Goal: Task Accomplishment & Management: Complete application form

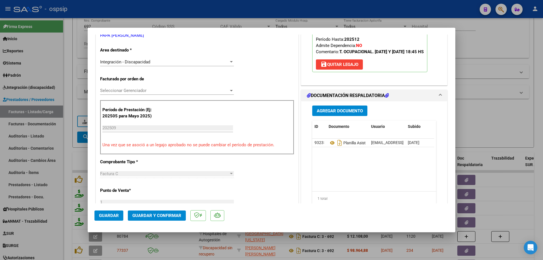
scroll to position [113, 0]
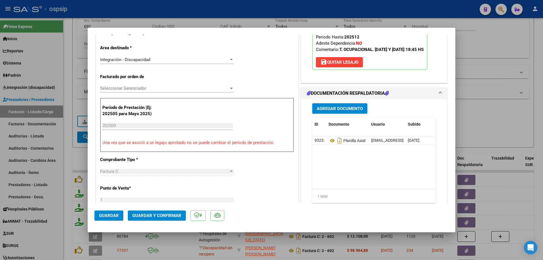
click at [165, 217] on span "Guardar y Confirmar" at bounding box center [156, 215] width 49 height 5
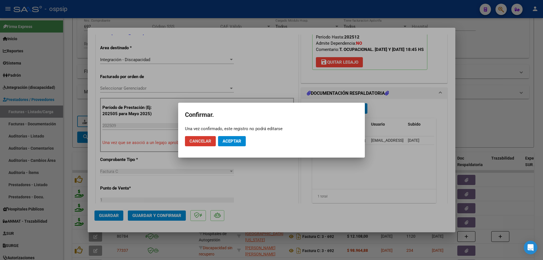
click at [236, 139] on span "Aceptar" at bounding box center [232, 141] width 19 height 5
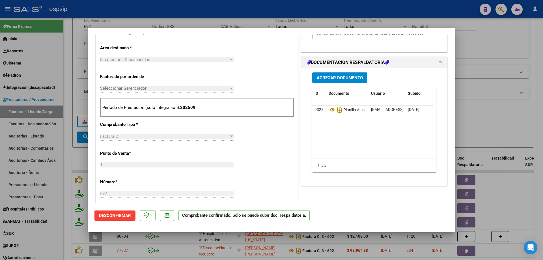
click at [543, 0] on html "menu - ospsip person Firma Express Inicio Calendario SSS Instructivos Contacto …" at bounding box center [271, 130] width 543 height 260
click at [487, 136] on div at bounding box center [271, 130] width 543 height 260
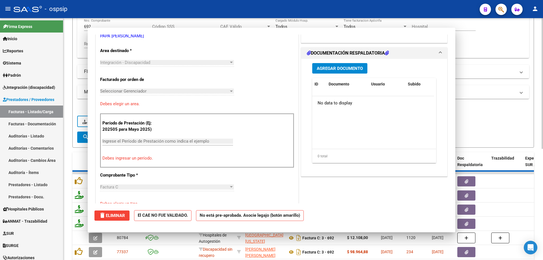
type input "$ 0,00"
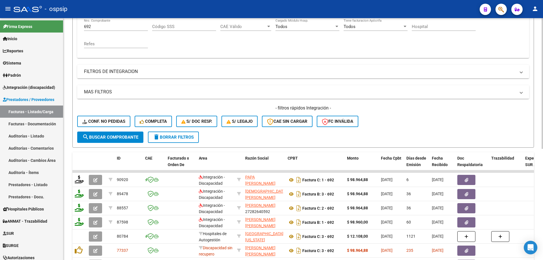
click at [215, 92] on mat-panel-title "MAS FILTROS" at bounding box center [300, 92] width 432 height 6
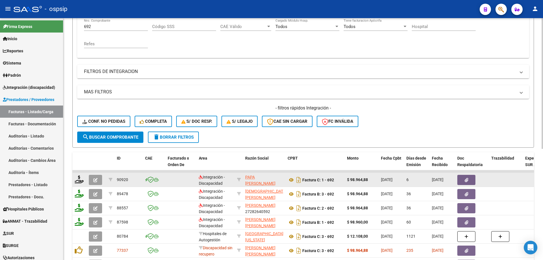
click at [94, 180] on icon "button" at bounding box center [95, 180] width 4 height 4
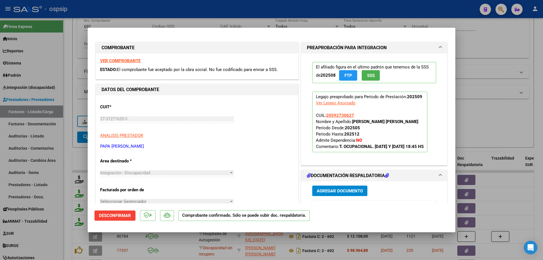
click at [501, 60] on div at bounding box center [271, 130] width 543 height 260
type input "$ 0,00"
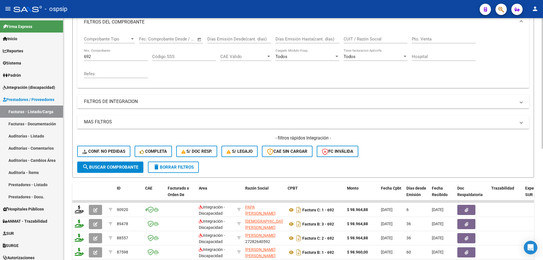
scroll to position [57, 0]
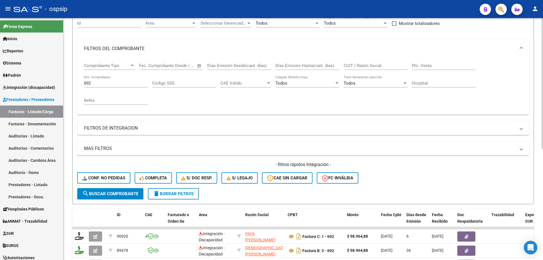
click at [98, 81] on input "692" at bounding box center [116, 83] width 64 height 5
type input "6"
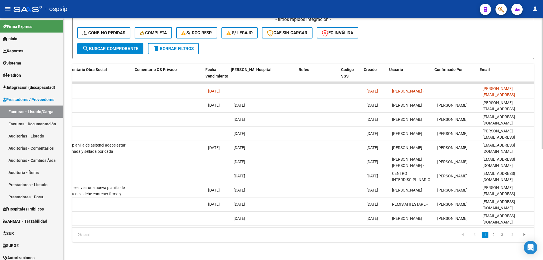
scroll to position [0, 997]
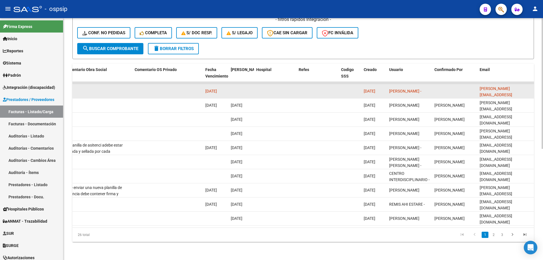
drag, startPoint x: 527, startPoint y: 85, endPoint x: 479, endPoint y: 83, distance: 47.6
click at [479, 84] on datatable-body-cell "ceciliaimhoff@hotmail.com" at bounding box center [505, 91] width 57 height 14
copy span "ceciliaimhoff@hotmail.com"
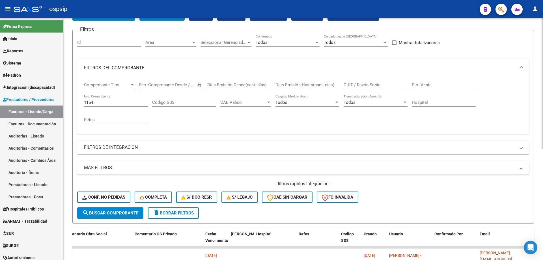
scroll to position [0, 0]
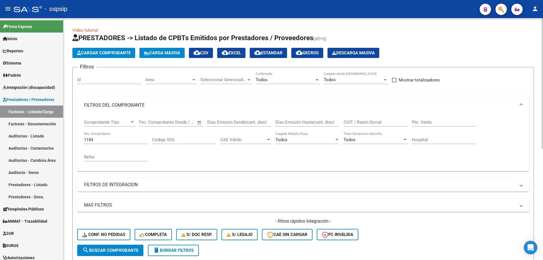
click at [103, 142] on input "1154" at bounding box center [116, 139] width 64 height 5
type input "1"
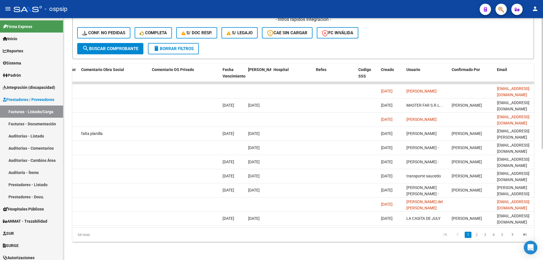
scroll to position [0, 997]
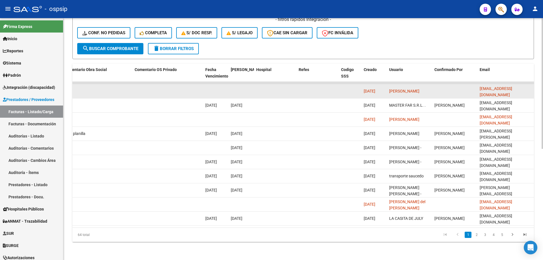
drag, startPoint x: 531, startPoint y: 86, endPoint x: 478, endPoint y: 83, distance: 52.4
click at [478, 84] on datatable-body-cell "yamilaelopez87@gmail.com" at bounding box center [505, 91] width 57 height 14
copy span "yamilaelopez87@gmail.com"
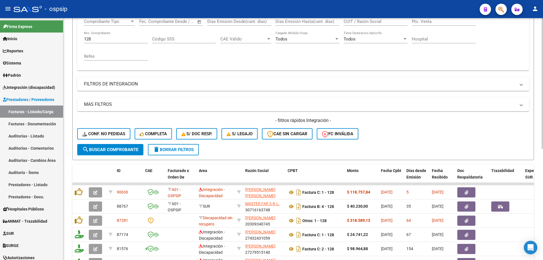
scroll to position [93, 0]
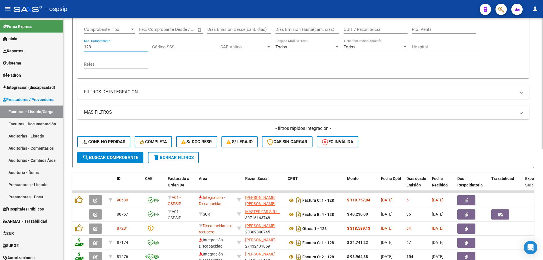
click at [102, 48] on input "128" at bounding box center [116, 46] width 64 height 5
type input "1"
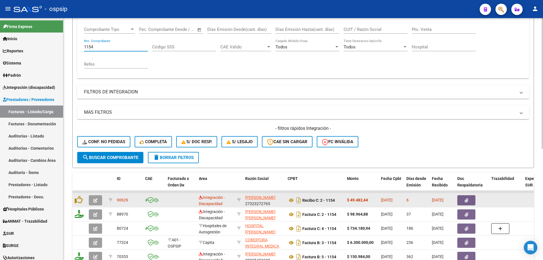
type input "1154"
click at [96, 200] on icon "button" at bounding box center [95, 200] width 4 height 4
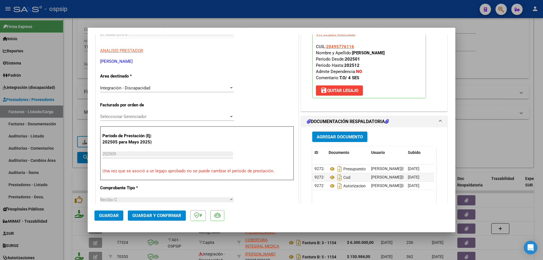
scroll to position [113, 0]
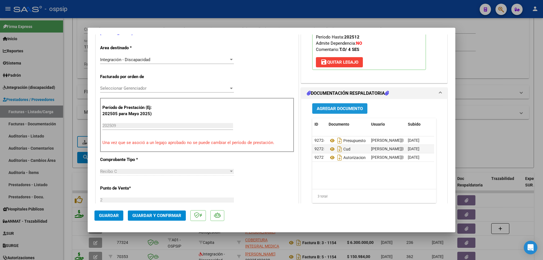
click at [342, 108] on span "Agregar Documento" at bounding box center [340, 108] width 46 height 5
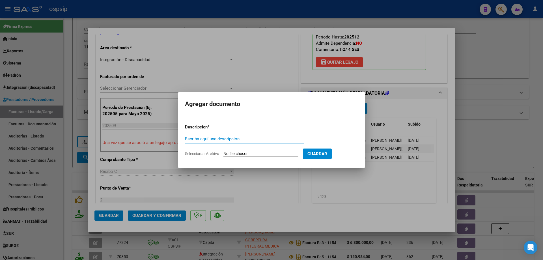
click at [233, 139] on input "Escriba aquí una descripcion" at bounding box center [244, 138] width 119 height 5
type input "Planilla de asistencia"
click at [266, 156] on input "Seleccionar Archivo" at bounding box center [260, 153] width 75 height 5
type input "C:\fakepath\1000273547.jpg"
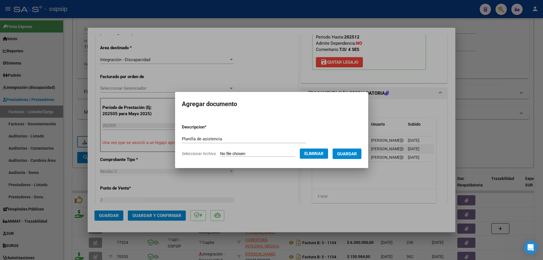
click at [357, 154] on span "Guardar" at bounding box center [347, 153] width 20 height 5
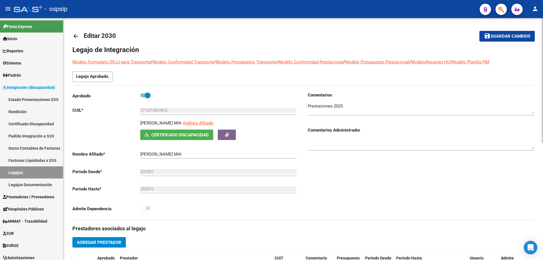
click at [76, 37] on mat-icon "arrow_back" at bounding box center [75, 36] width 7 height 7
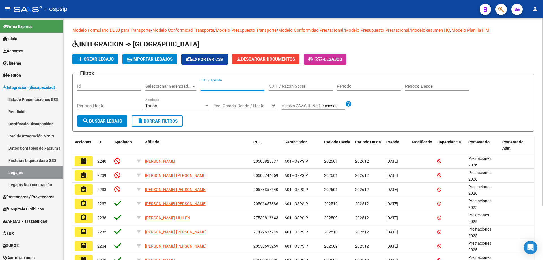
click at [217, 85] on input "CUIL / Apellido" at bounding box center [233, 86] width 64 height 5
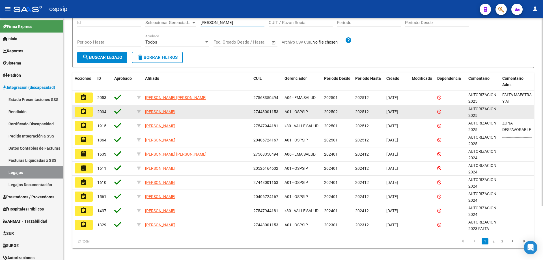
scroll to position [70, 0]
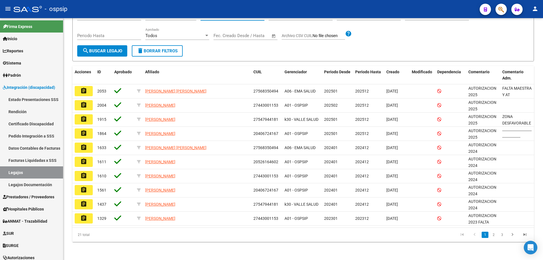
type input "[PERSON_NAME]"
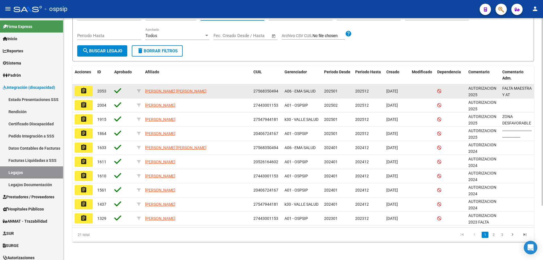
click at [86, 92] on mat-icon "assignment" at bounding box center [83, 90] width 7 height 7
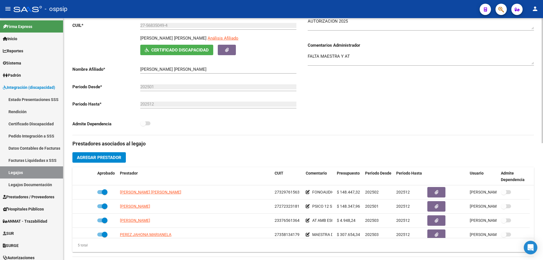
scroll to position [113, 0]
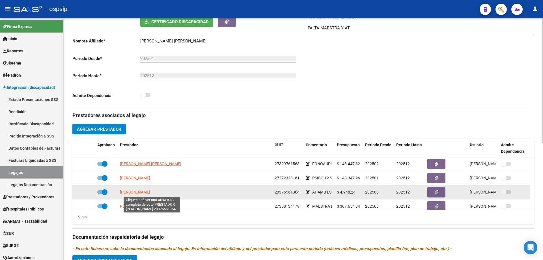
click at [142, 191] on span "[PERSON_NAME]" at bounding box center [135, 192] width 30 height 5
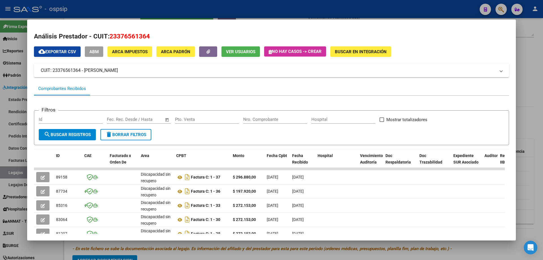
click at [534, 94] on div at bounding box center [271, 130] width 543 height 260
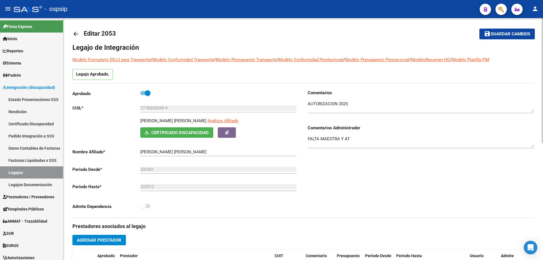
scroll to position [0, 0]
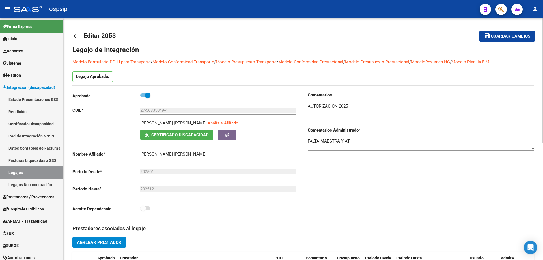
click at [77, 36] on mat-icon "arrow_back" at bounding box center [75, 36] width 7 height 7
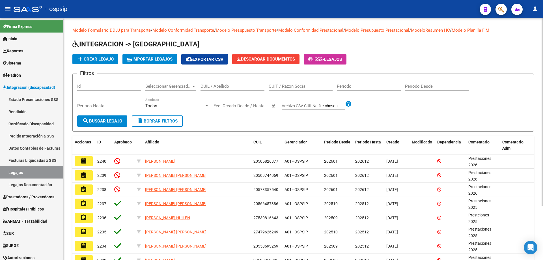
click at [218, 87] on input "CUIL / Apellido" at bounding box center [233, 86] width 64 height 5
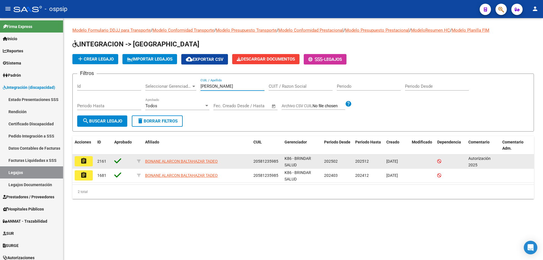
type input "[PERSON_NAME]"
click at [78, 164] on button "assignment" at bounding box center [84, 161] width 18 height 10
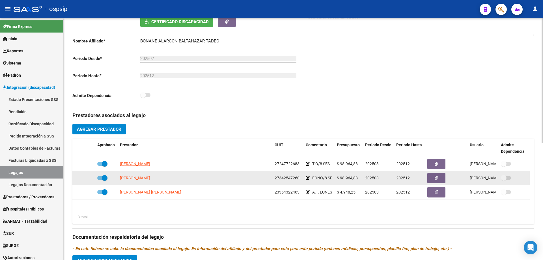
scroll to position [141, 0]
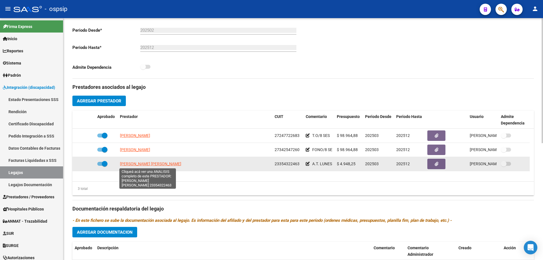
click at [146, 164] on span "[PERSON_NAME] [PERSON_NAME]" at bounding box center [150, 163] width 61 height 5
type textarea "23354322463"
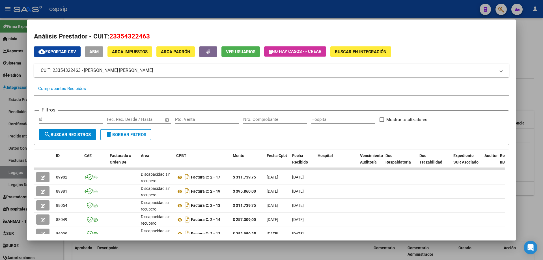
click at [531, 166] on div at bounding box center [271, 130] width 543 height 260
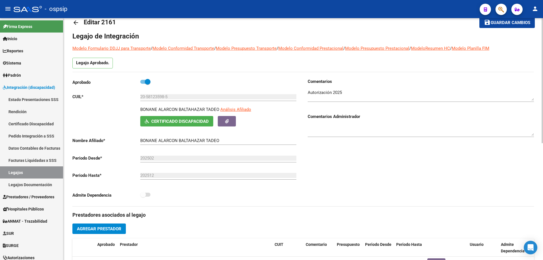
scroll to position [0, 0]
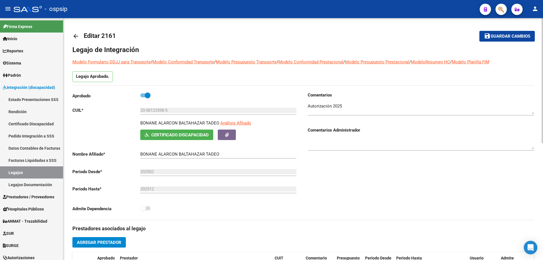
click at [76, 33] on mat-icon "arrow_back" at bounding box center [75, 36] width 7 height 7
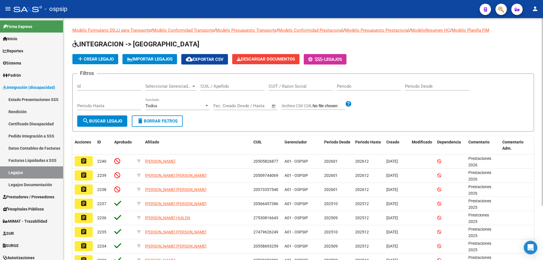
click at [225, 86] on input "CUIL / Apellido" at bounding box center [233, 86] width 64 height 5
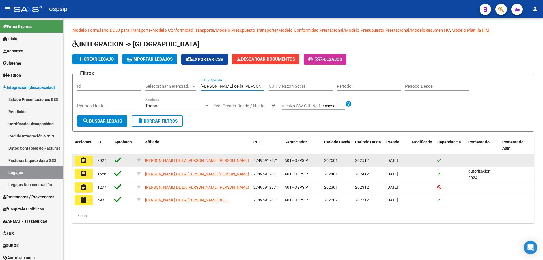
type input "[PERSON_NAME] de la [PERSON_NAME]"
click at [85, 161] on mat-icon "assignment" at bounding box center [83, 160] width 7 height 7
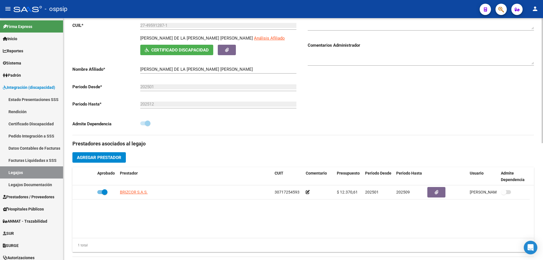
scroll to position [113, 0]
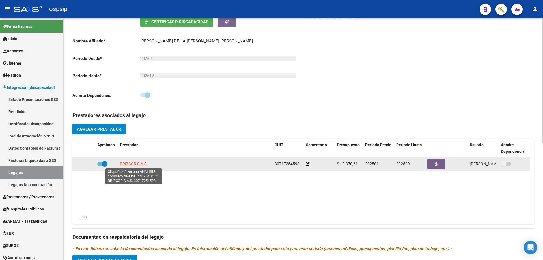
click at [126, 164] on span "BRIZCOR S.A.S." at bounding box center [134, 163] width 28 height 5
type textarea "30717254593"
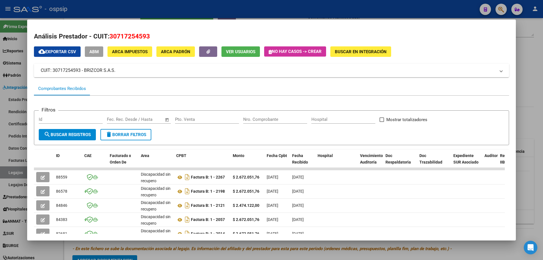
click at [541, 112] on div at bounding box center [271, 130] width 543 height 260
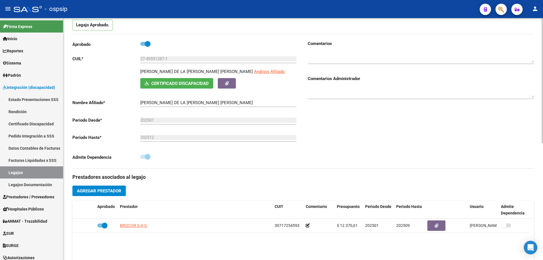
scroll to position [0, 0]
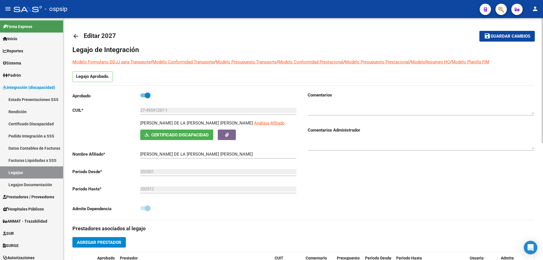
click at [78, 36] on mat-icon "arrow_back" at bounding box center [75, 36] width 7 height 7
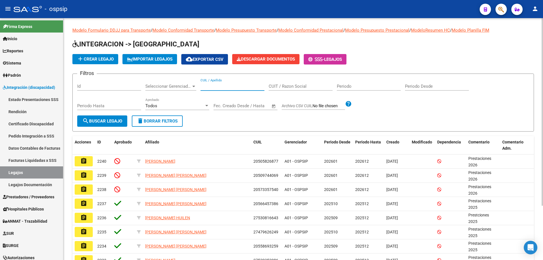
click at [223, 86] on input "CUIL / Apellido" at bounding box center [233, 86] width 64 height 5
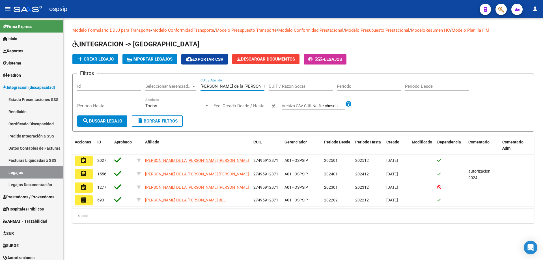
click at [238, 85] on input "[PERSON_NAME] de la [PERSON_NAME]" at bounding box center [233, 86] width 64 height 5
type input "g"
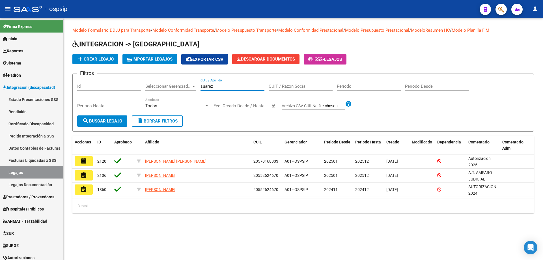
type input "suarez"
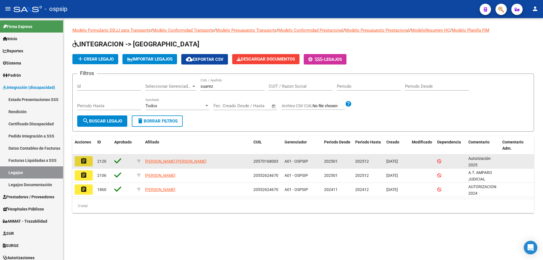
click at [80, 160] on mat-icon "assignment" at bounding box center [83, 161] width 7 height 7
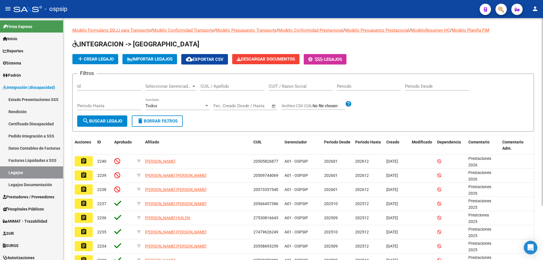
click at [217, 85] on input "CUIL / Apellido" at bounding box center [233, 86] width 64 height 5
type input "a"
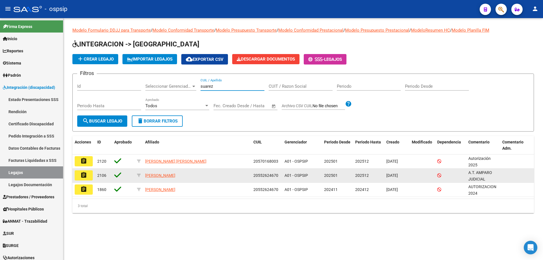
type input "suarez"
click at [84, 180] on button "assignment" at bounding box center [84, 175] width 18 height 10
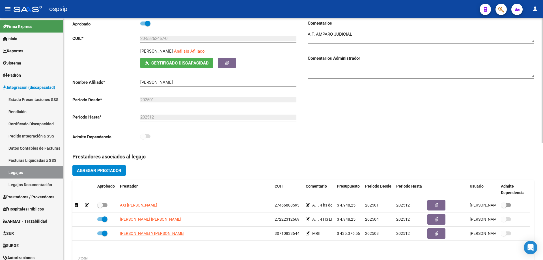
scroll to position [85, 0]
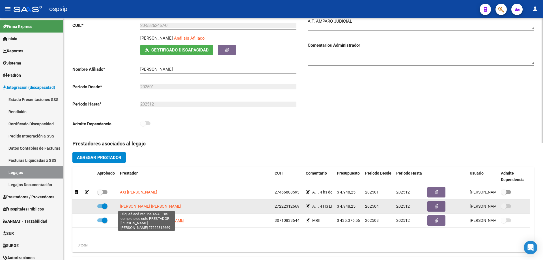
click at [157, 206] on span "[PERSON_NAME] [PERSON_NAME]" at bounding box center [150, 206] width 61 height 5
type textarea "27222312669"
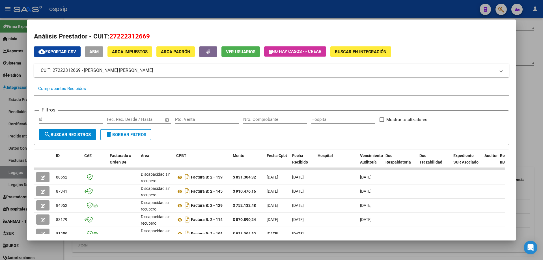
click at [537, 124] on div at bounding box center [271, 130] width 543 height 260
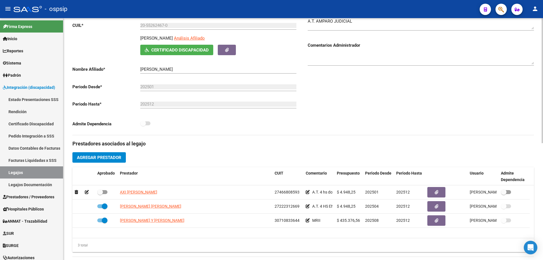
scroll to position [0, 0]
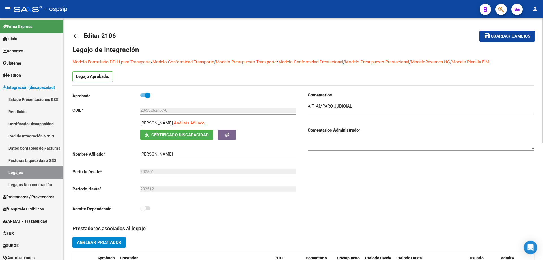
click at [77, 33] on mat-icon "arrow_back" at bounding box center [75, 36] width 7 height 7
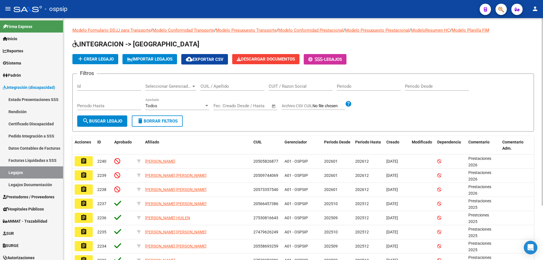
click at [213, 87] on input "CUIL / Apellido" at bounding box center [233, 86] width 64 height 5
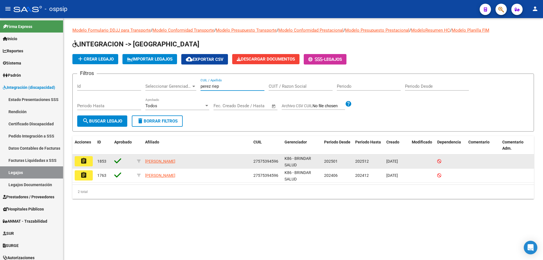
type input "perez riep"
click at [84, 162] on mat-icon "assignment" at bounding box center [83, 161] width 7 height 7
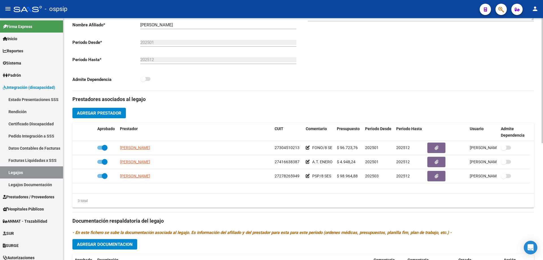
scroll to position [141, 0]
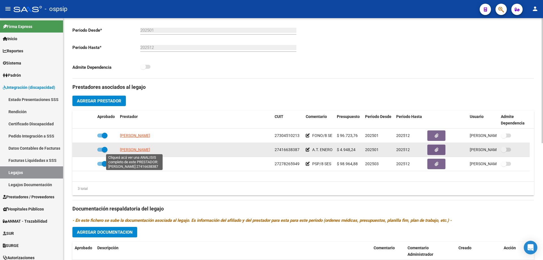
click at [140, 149] on span "[PERSON_NAME]" at bounding box center [135, 149] width 30 height 5
type textarea "27416638387"
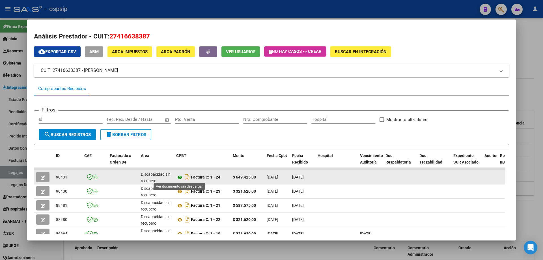
click at [178, 176] on icon at bounding box center [179, 177] width 7 height 7
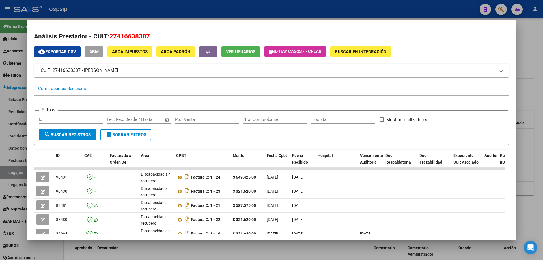
click at [527, 83] on div at bounding box center [271, 130] width 543 height 260
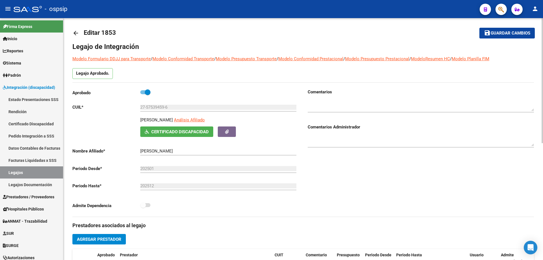
scroll to position [0, 0]
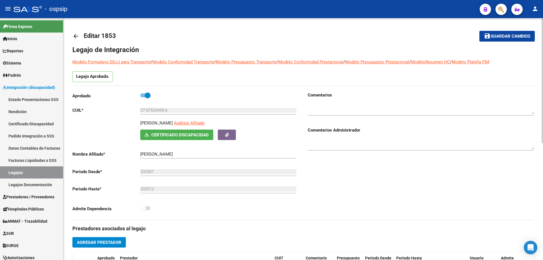
click at [77, 34] on mat-icon "arrow_back" at bounding box center [75, 36] width 7 height 7
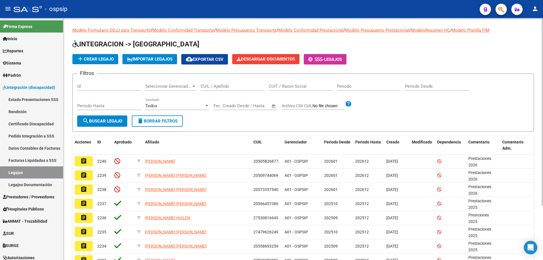
click at [220, 88] on input "CUIL / Apellido" at bounding box center [233, 86] width 64 height 5
